Goal: Information Seeking & Learning: Learn about a topic

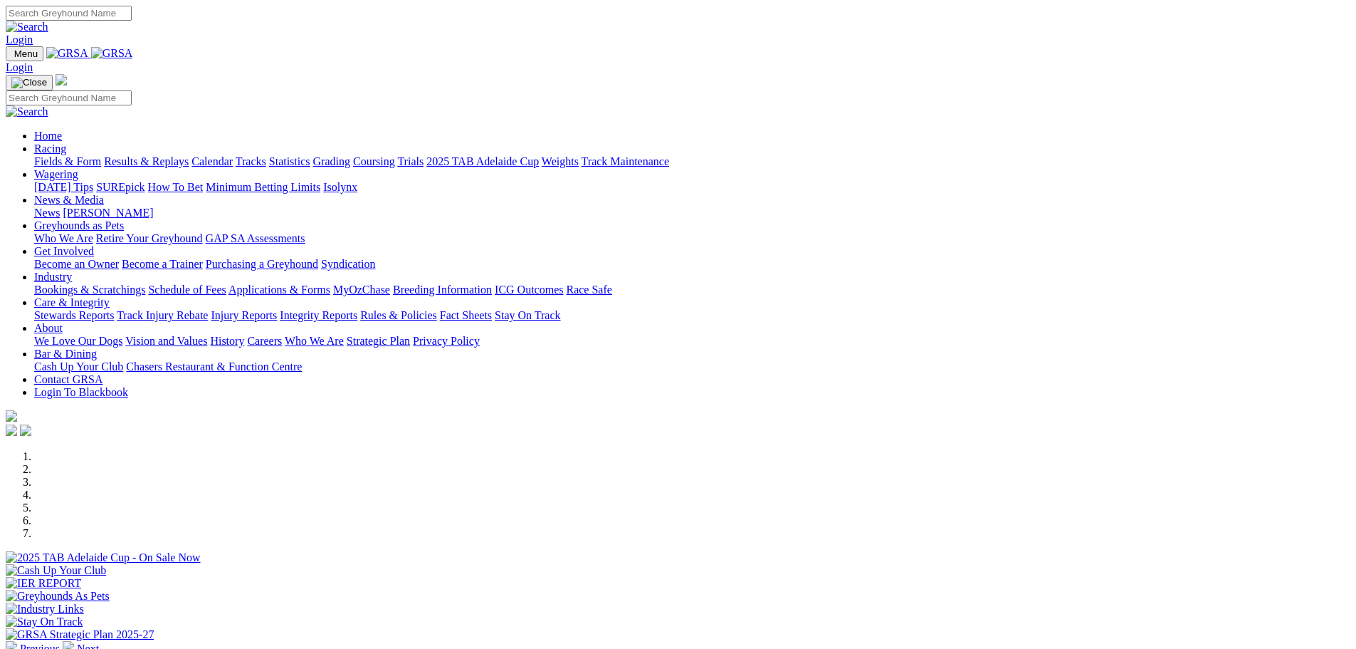
click at [66, 142] on link "Racing" at bounding box center [50, 148] width 32 height 12
click at [104, 194] on link "News & Media" at bounding box center [69, 200] width 70 height 12
click at [153, 206] on link "[PERSON_NAME]" at bounding box center [108, 212] width 90 height 12
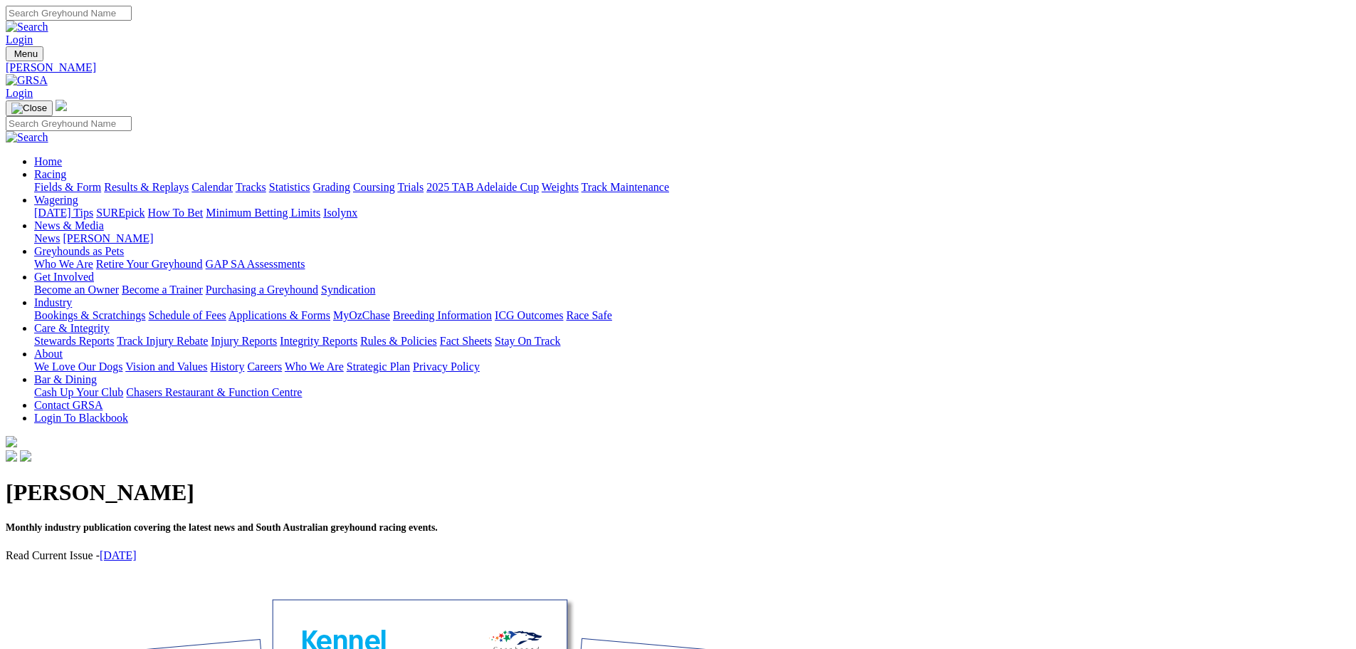
click at [72, 296] on link "Industry" at bounding box center [53, 302] width 38 height 12
drag, startPoint x: 942, startPoint y: 45, endPoint x: 983, endPoint y: 37, distance: 42.0
click at [110, 322] on link "Care & Integrity" at bounding box center [71, 328] width 75 height 12
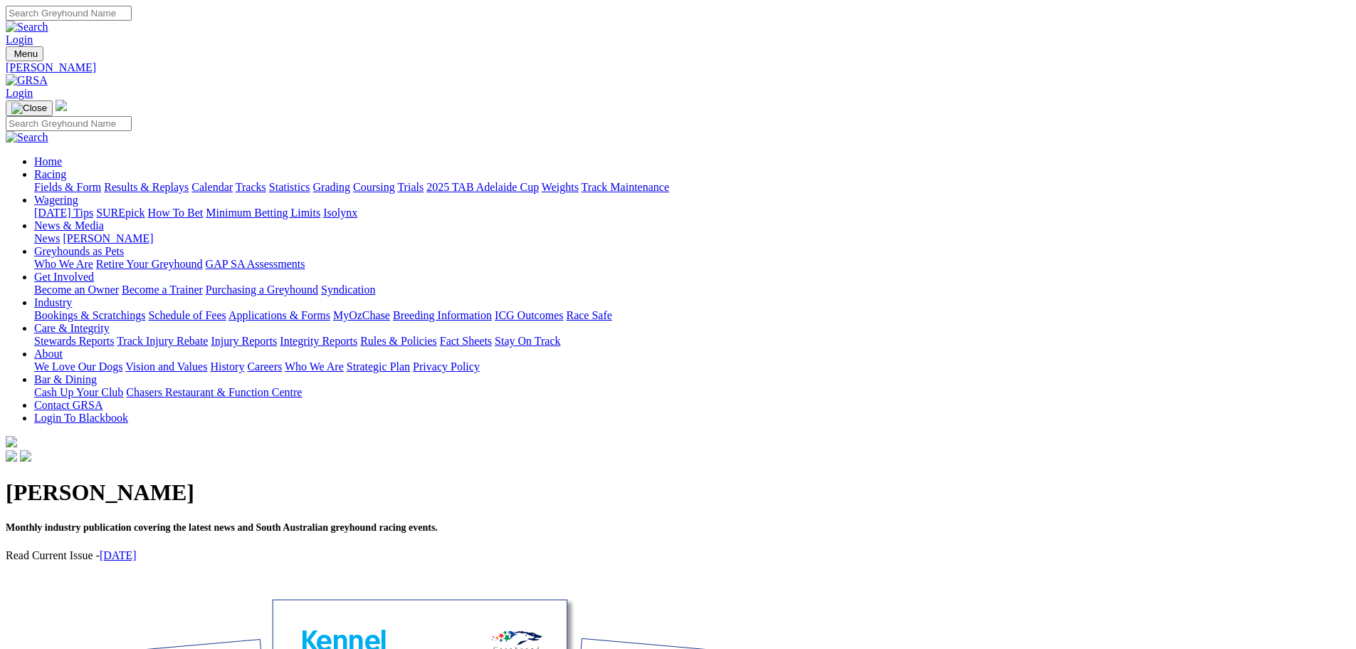
click at [63, 347] on link "About" at bounding box center [48, 353] width 28 height 12
click at [97, 373] on link "Bar & Dining" at bounding box center [65, 379] width 63 height 12
click at [104, 219] on link "News & Media" at bounding box center [69, 225] width 70 height 12
click at [60, 232] on link "News" at bounding box center [47, 238] width 26 height 12
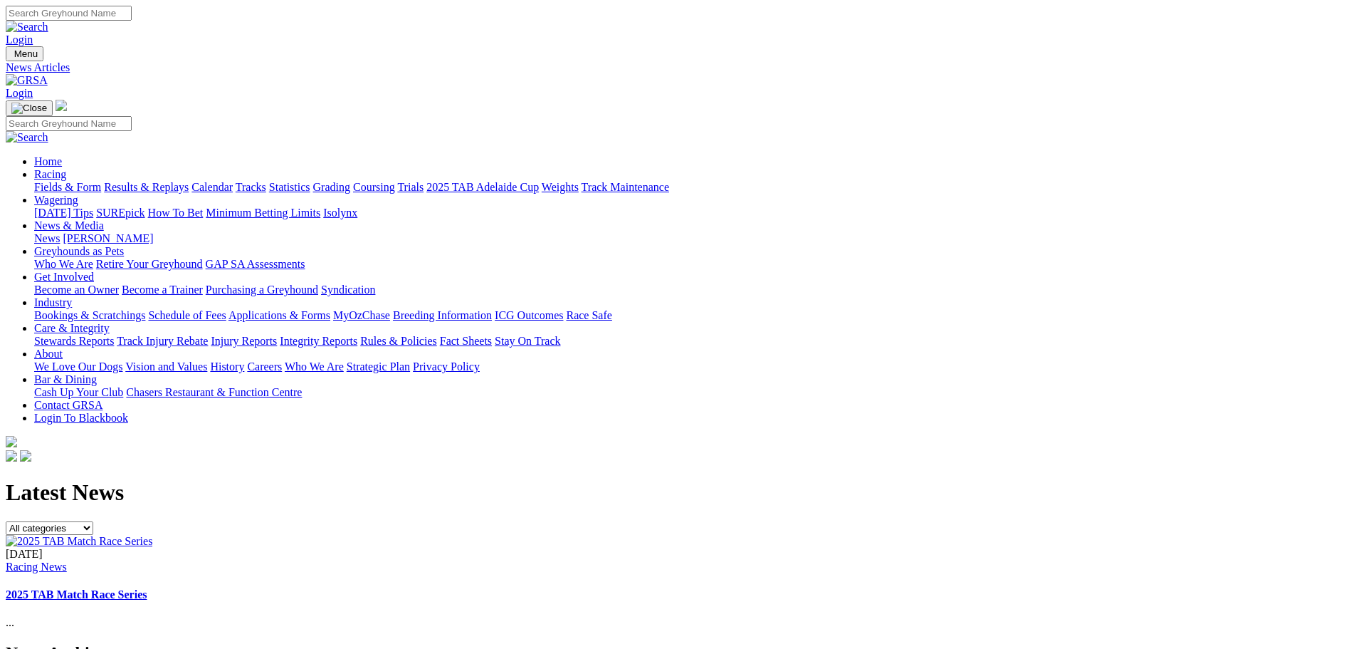
click at [132, 6] on input "Search" at bounding box center [69, 13] width 126 height 15
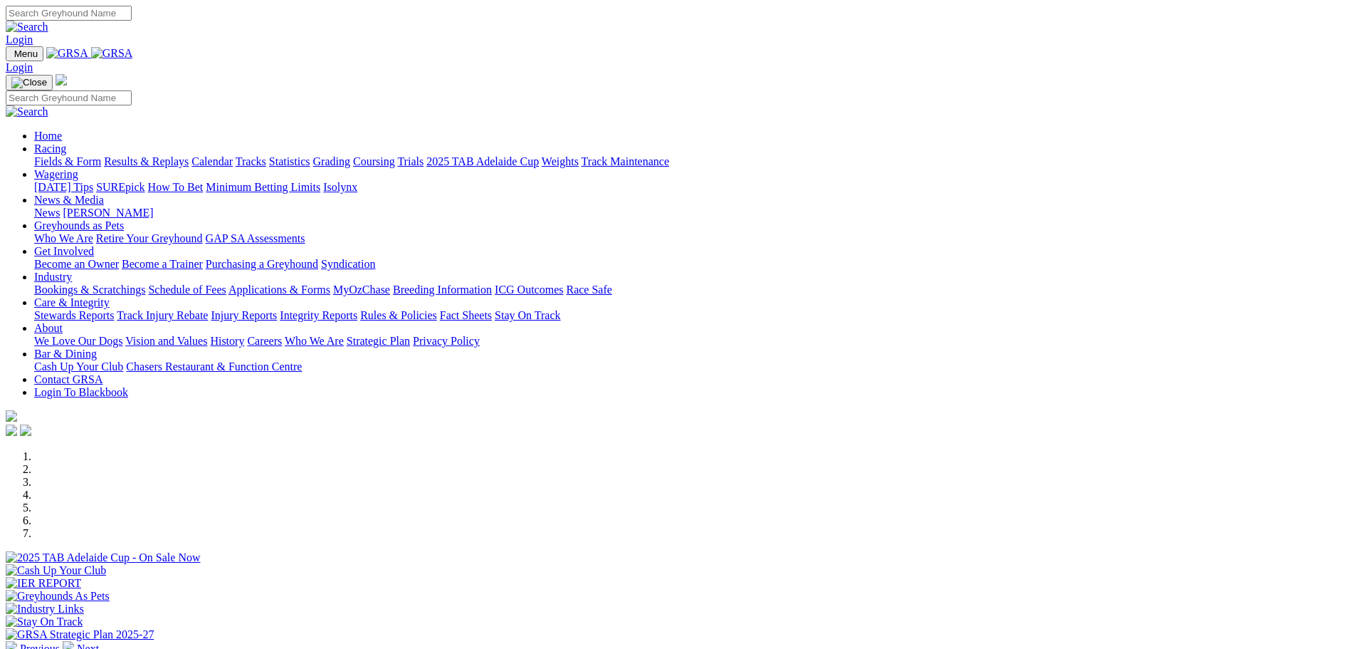
scroll to position [427, 0]
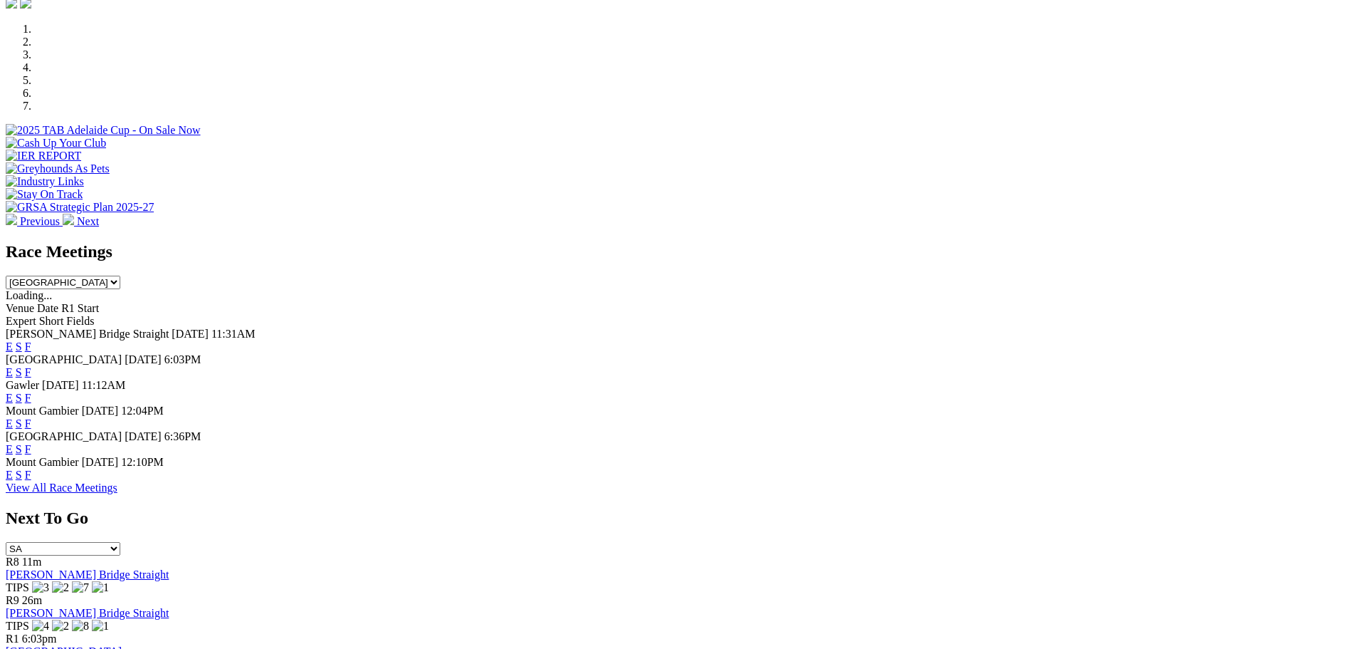
click at [31, 475] on link "F" at bounding box center [28, 474] width 6 height 12
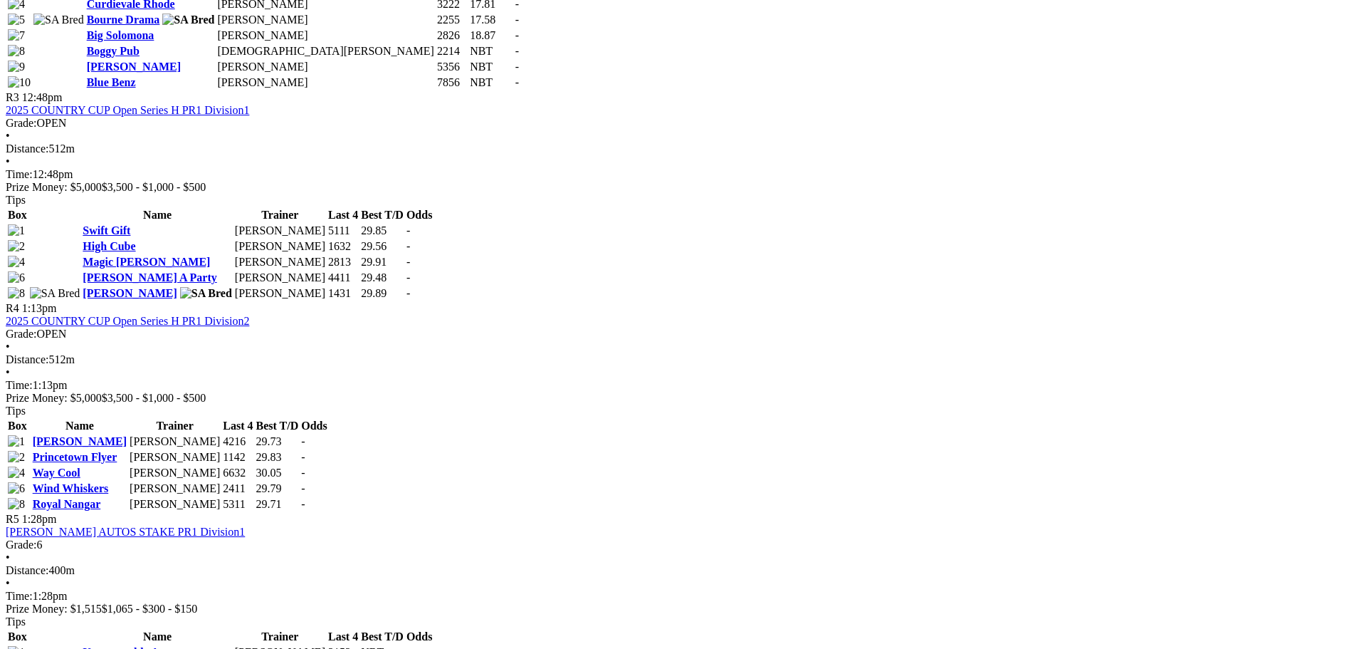
scroll to position [1139, 0]
